Goal: Use online tool/utility: Utilize a website feature to perform a specific function

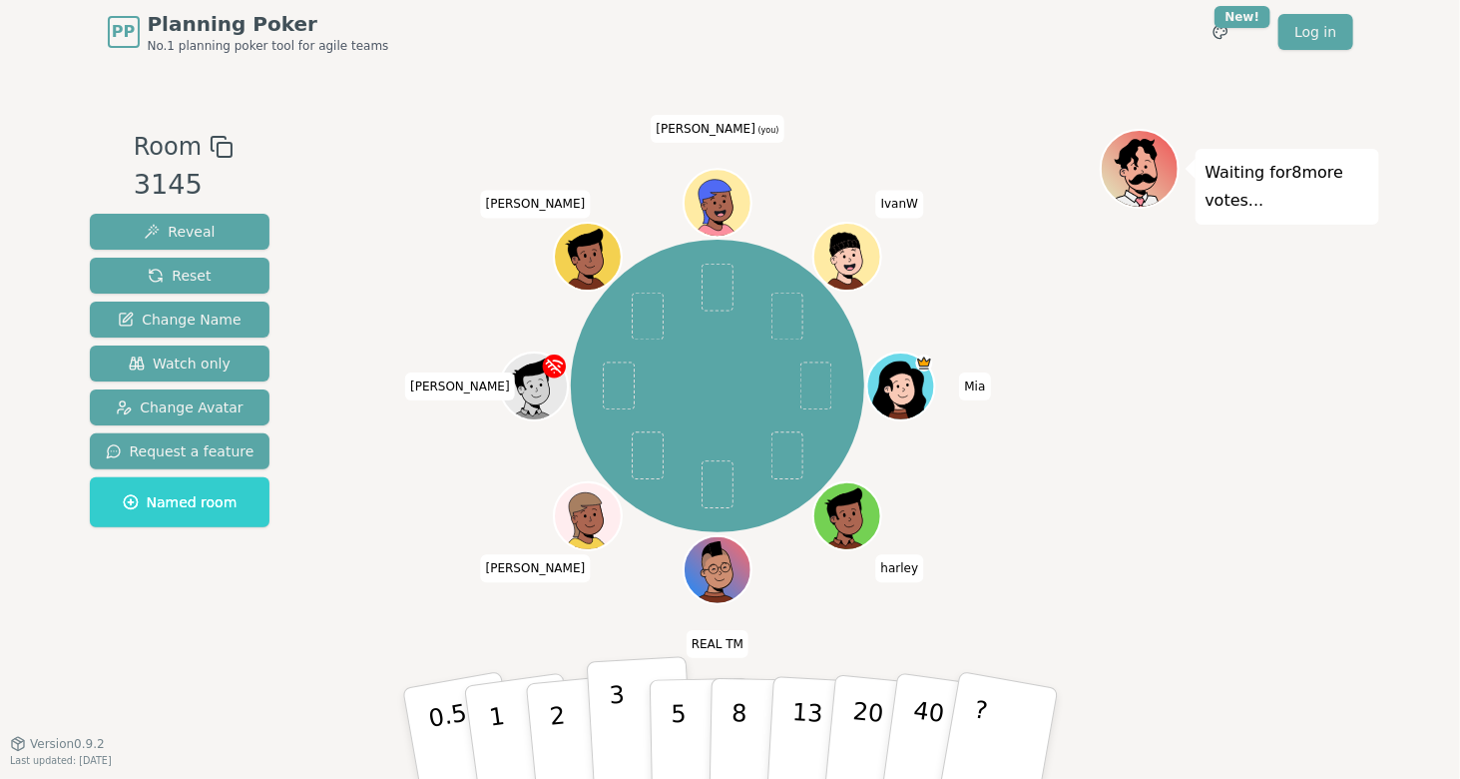
click at [617, 709] on p "3" at bounding box center [619, 735] width 22 height 109
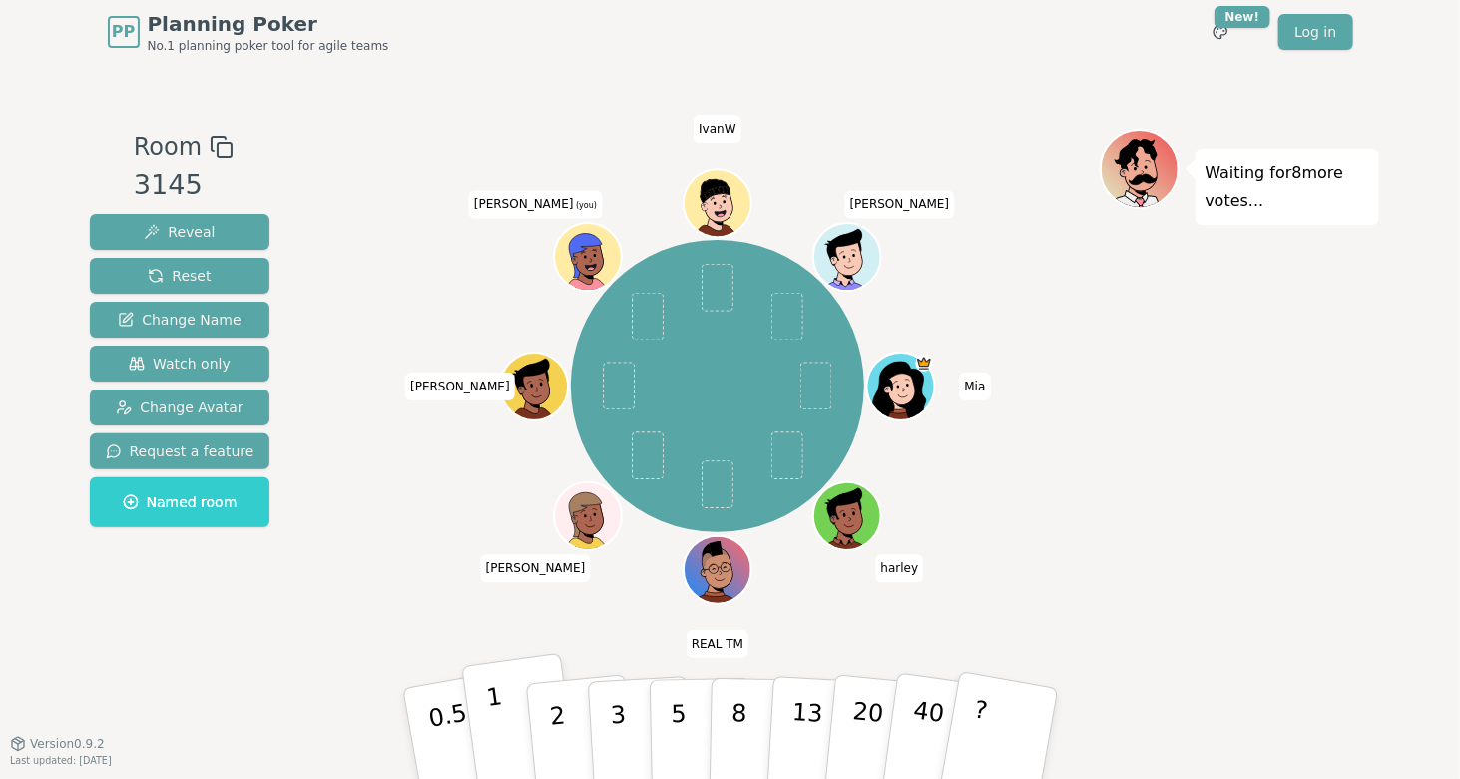
click at [509, 708] on button "1" at bounding box center [520, 734] width 119 height 162
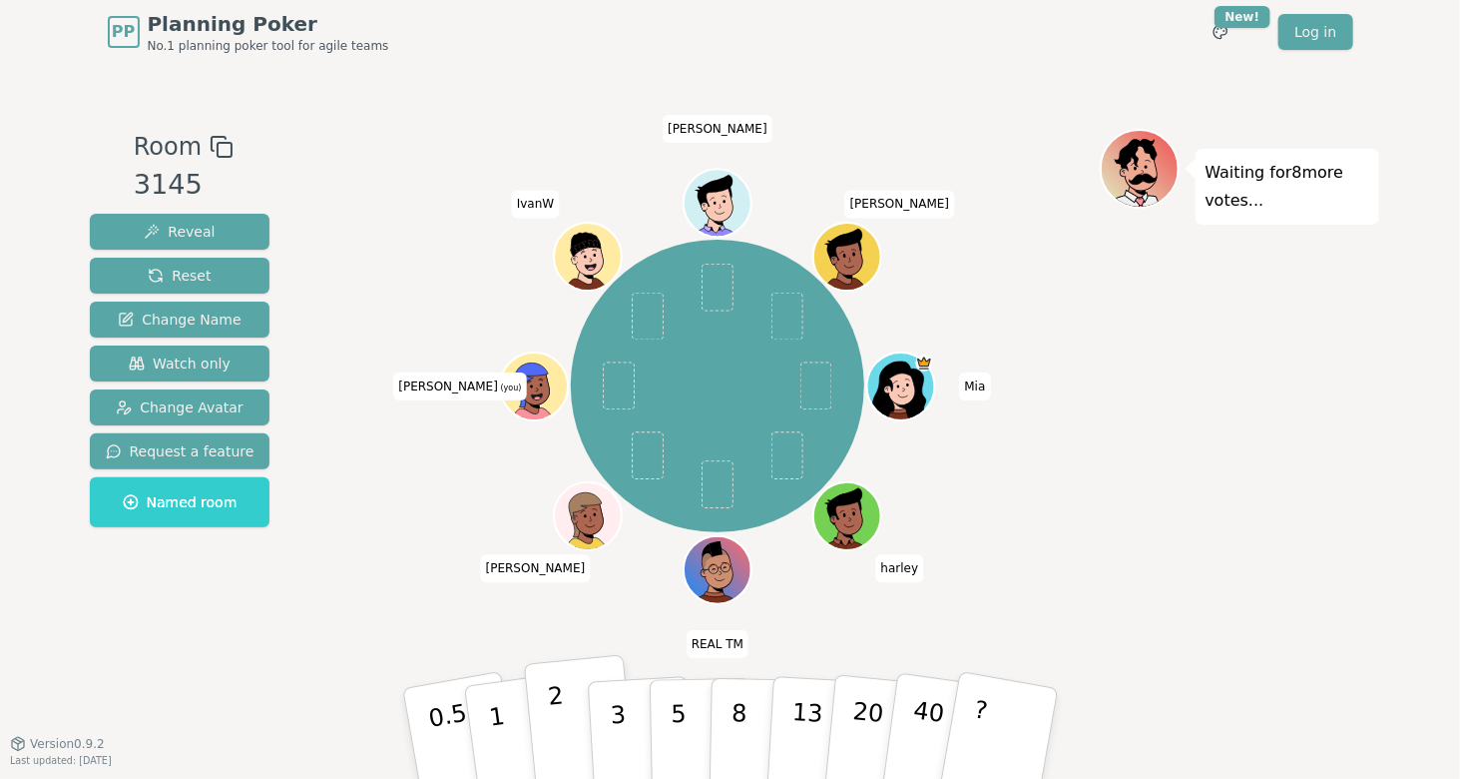
click at [563, 749] on p "2" at bounding box center [559, 736] width 26 height 109
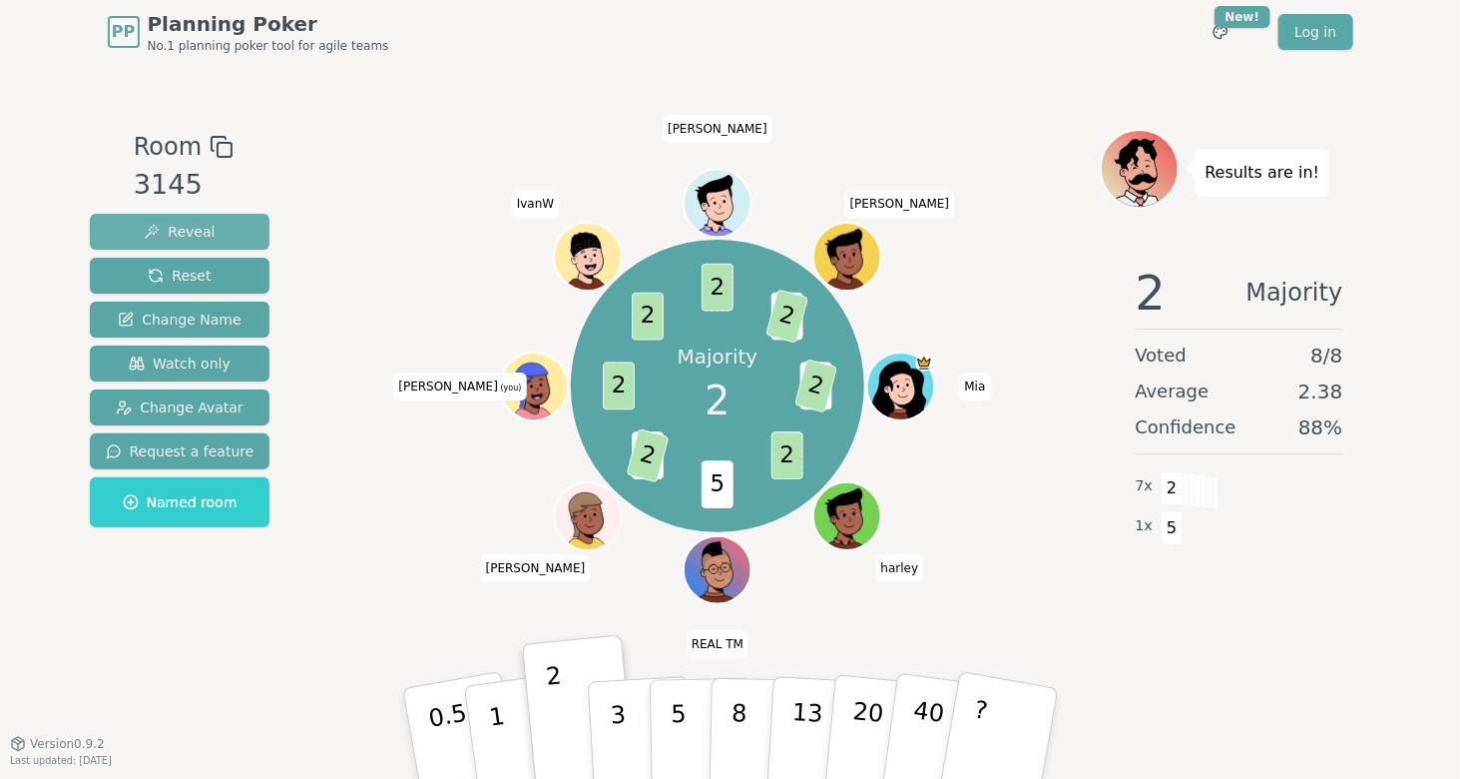
click at [196, 233] on span "Reveal" at bounding box center [179, 232] width 71 height 20
click at [187, 272] on span "Reset" at bounding box center [179, 275] width 63 height 20
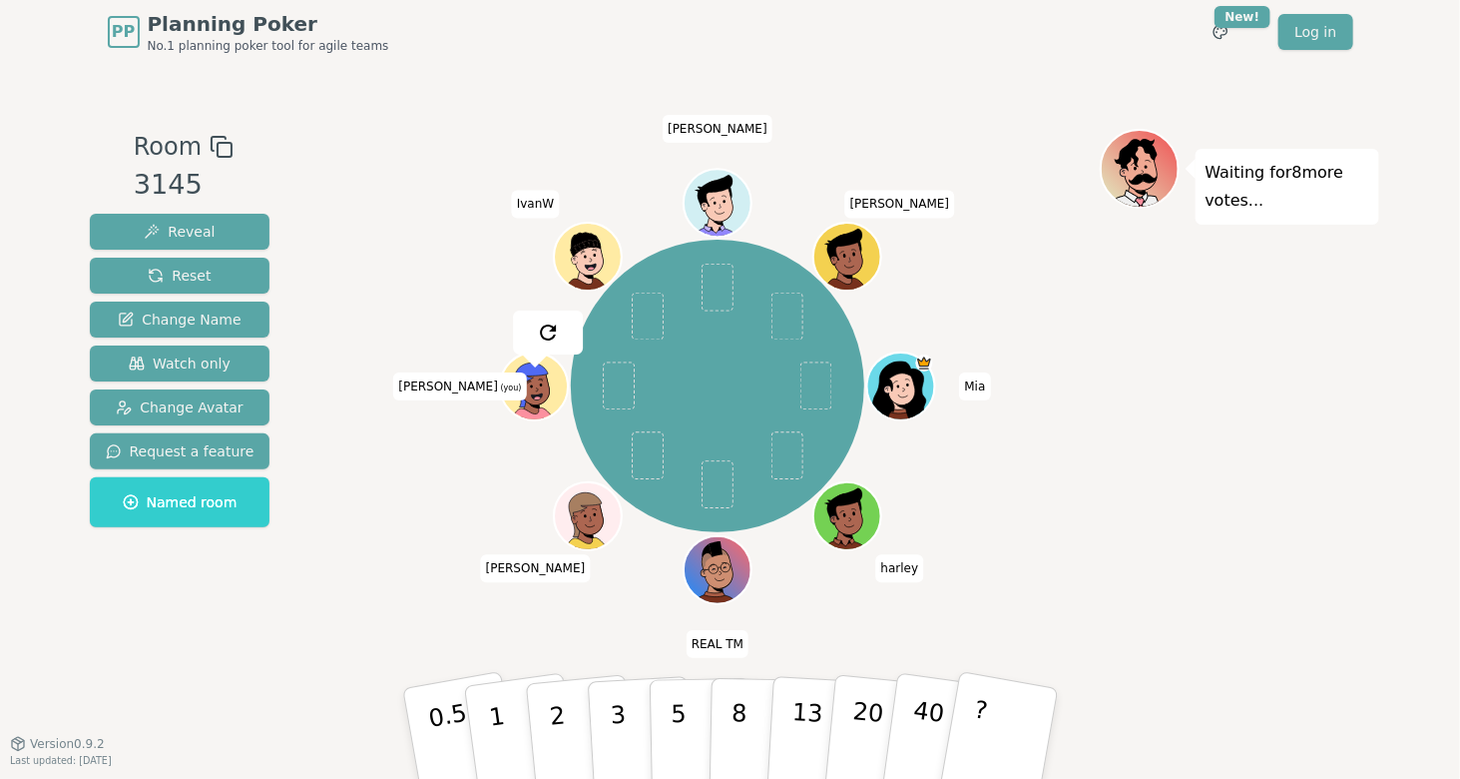
click at [388, 548] on div "[PERSON_NAME] REAL TM [PERSON_NAME] (you) [PERSON_NAME]" at bounding box center [718, 386] width 764 height 442
click at [636, 701] on button "3" at bounding box center [640, 734] width 109 height 156
click at [553, 700] on p "2" at bounding box center [559, 736] width 26 height 109
click at [512, 723] on button "1" at bounding box center [520, 734] width 119 height 162
click at [602, 716] on button "3" at bounding box center [640, 734] width 109 height 156
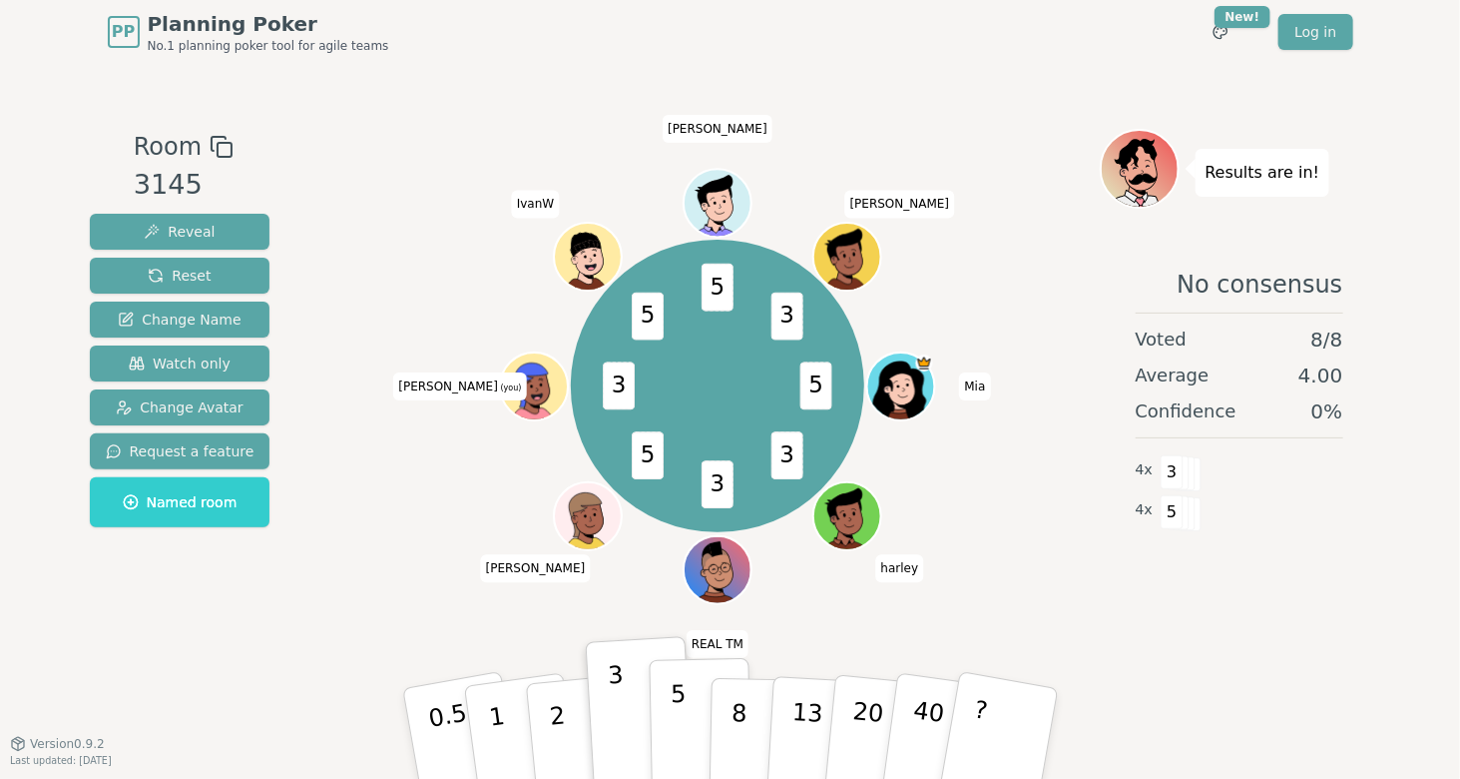
click at [671, 722] on p "5" at bounding box center [678, 734] width 17 height 108
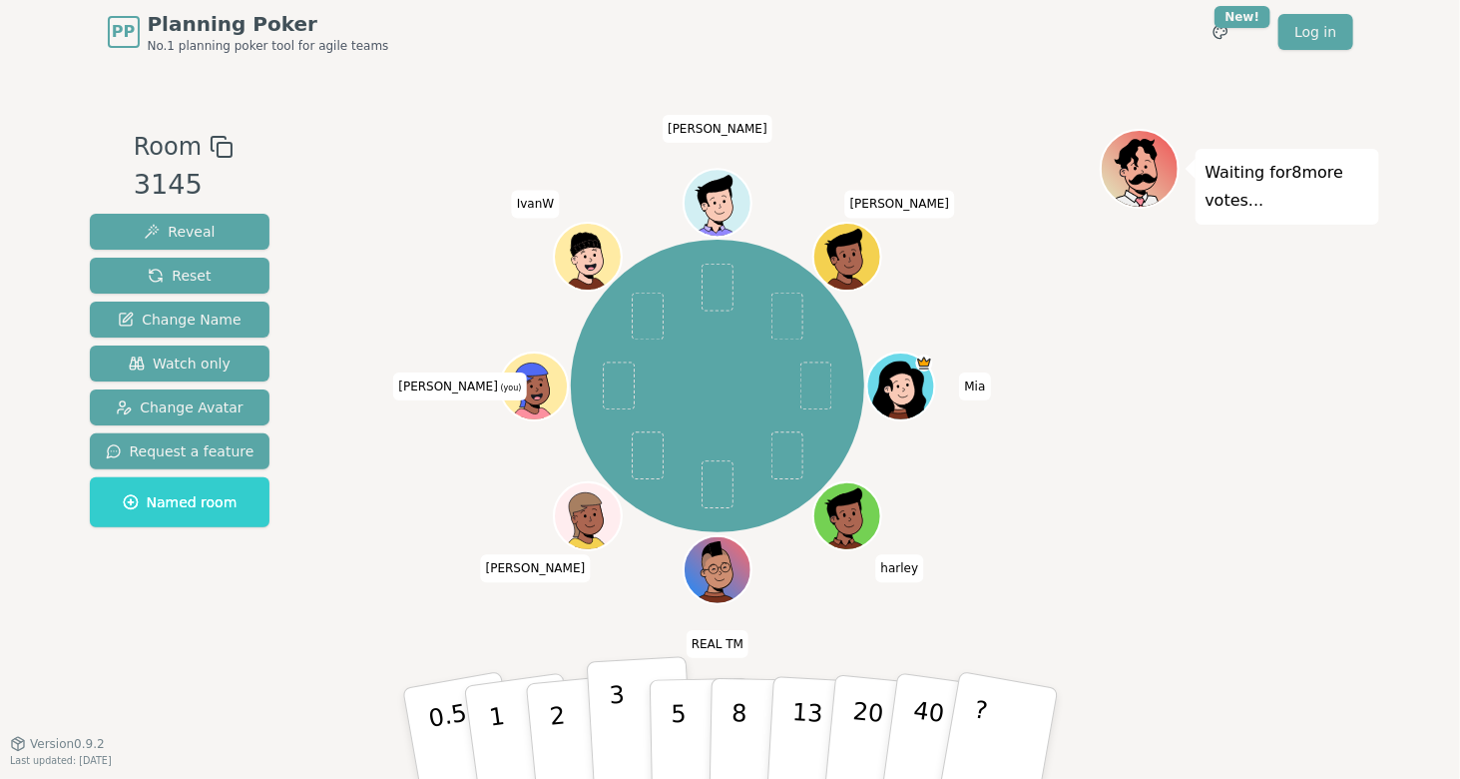
click at [628, 710] on button "3" at bounding box center [640, 734] width 109 height 156
